Goal: Task Accomplishment & Management: Complete application form

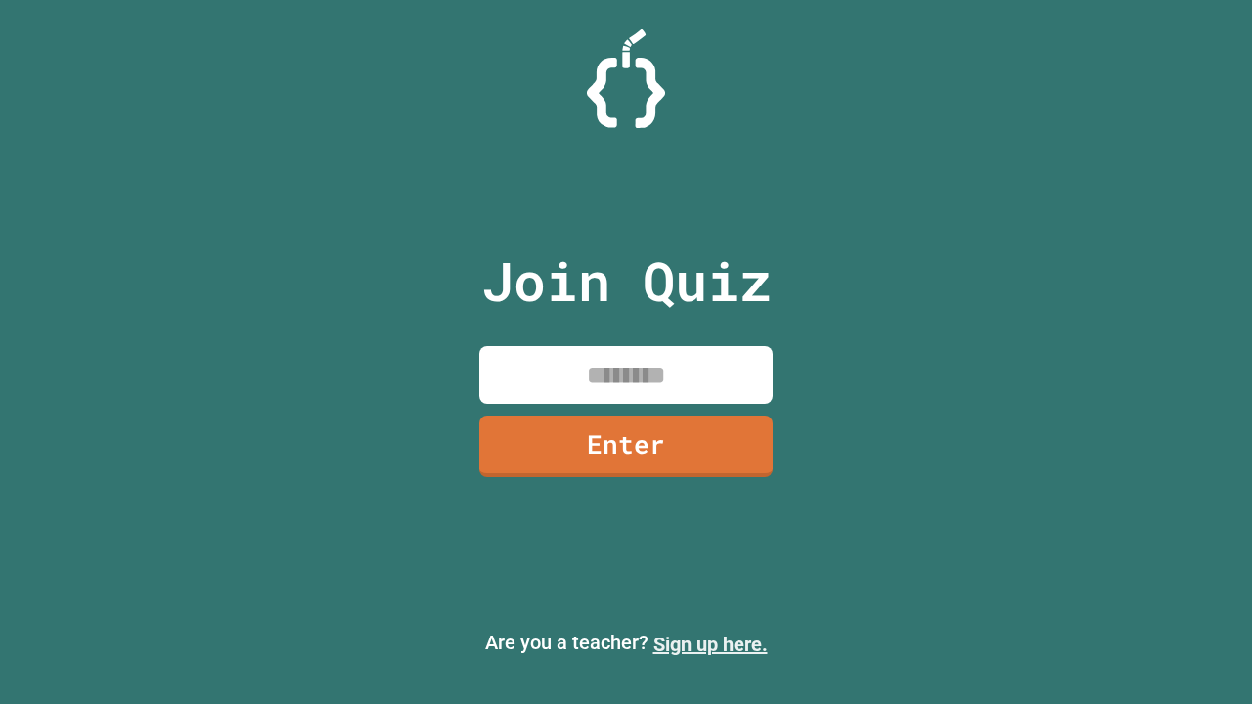
click at [710, 645] on link "Sign up here." at bounding box center [710, 644] width 114 height 23
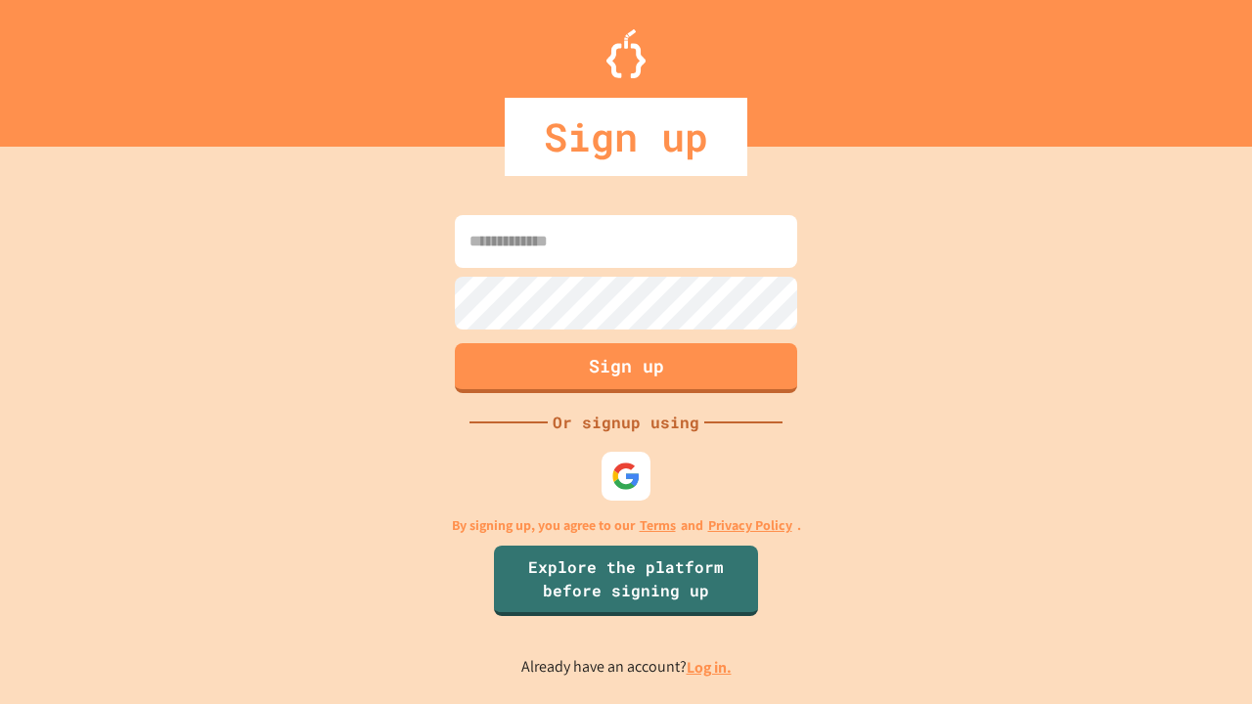
click at [710, 667] on link "Log in." at bounding box center [709, 667] width 45 height 21
